Goal: Task Accomplishment & Management: Manage account settings

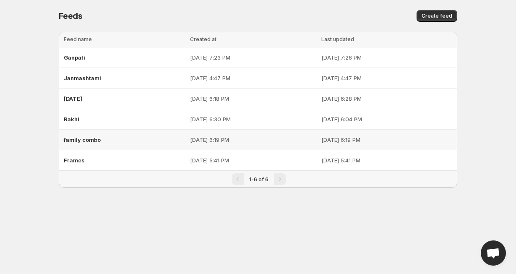
click at [153, 143] on div "family combo" at bounding box center [124, 139] width 121 height 15
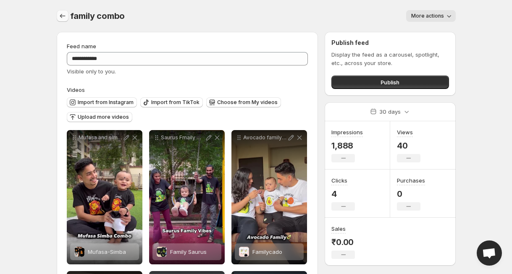
click at [58, 20] on icon "Settings" at bounding box center [62, 16] width 8 height 8
